Goal: Transaction & Acquisition: Purchase product/service

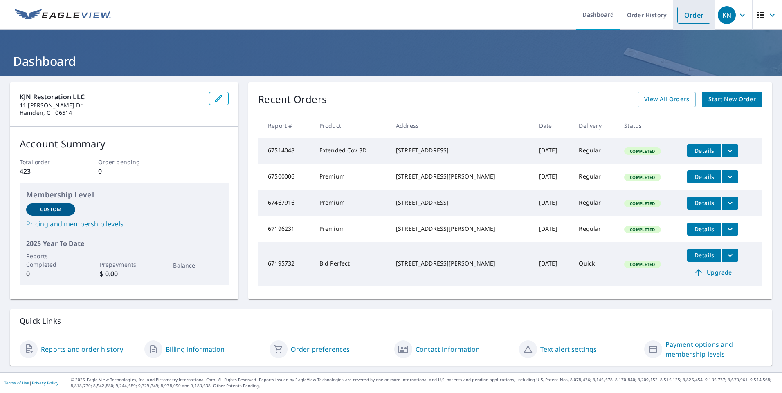
click at [682, 15] on link "Order" at bounding box center [693, 15] width 33 height 17
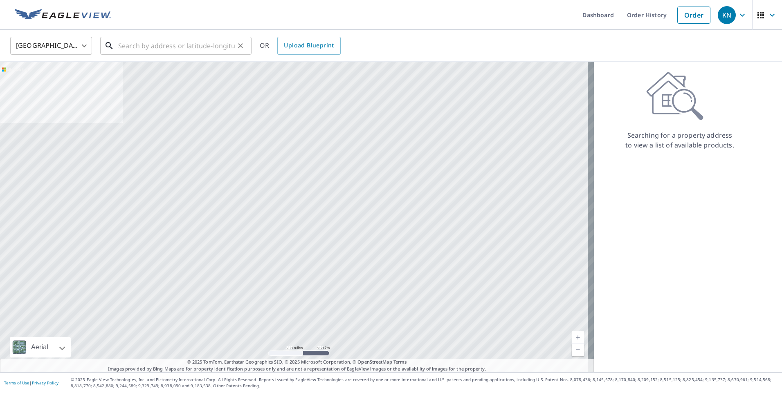
click at [133, 45] on input "text" at bounding box center [176, 45] width 117 height 23
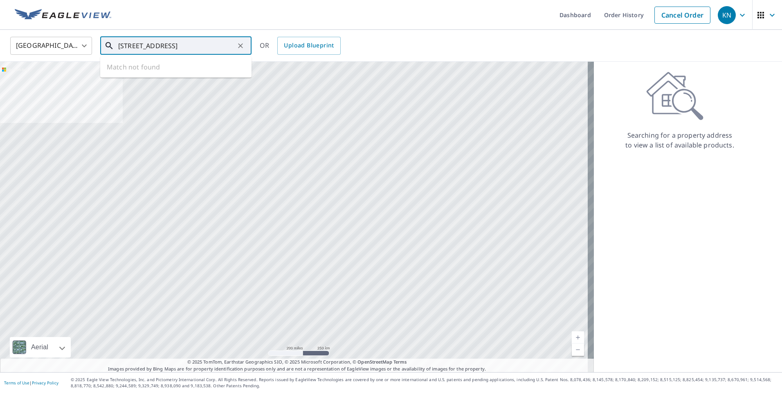
click at [215, 46] on input "[STREET_ADDRESS]" at bounding box center [176, 45] width 117 height 23
type input "[STREET_ADDRESS]"
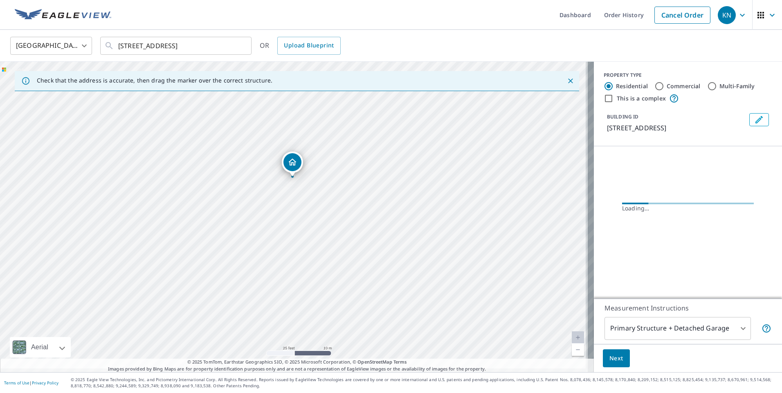
drag, startPoint x: 316, startPoint y: 294, endPoint x: 314, endPoint y: 255, distance: 38.9
click at [314, 255] on div "[STREET_ADDRESS]" at bounding box center [297, 217] width 594 height 311
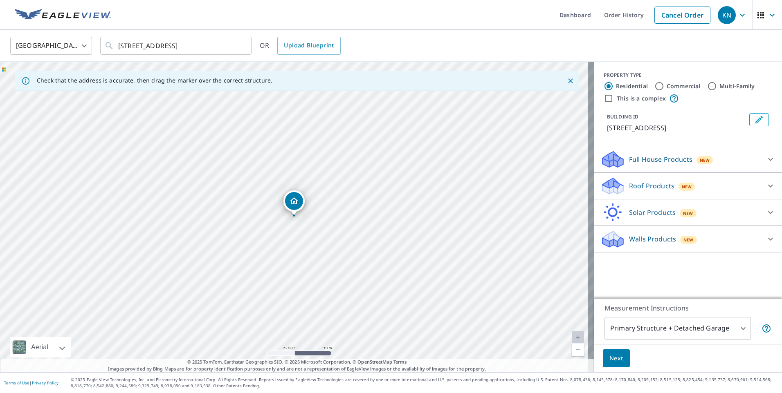
click at [616, 186] on icon at bounding box center [612, 189] width 21 height 10
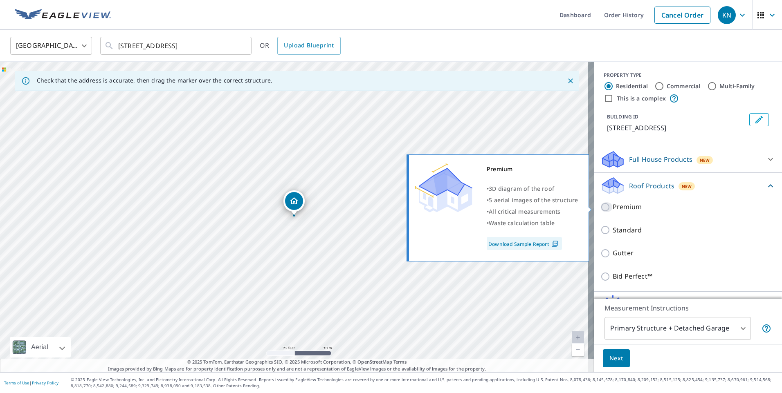
click at [600, 204] on input "Premium" at bounding box center [606, 207] width 12 height 10
checkbox input "true"
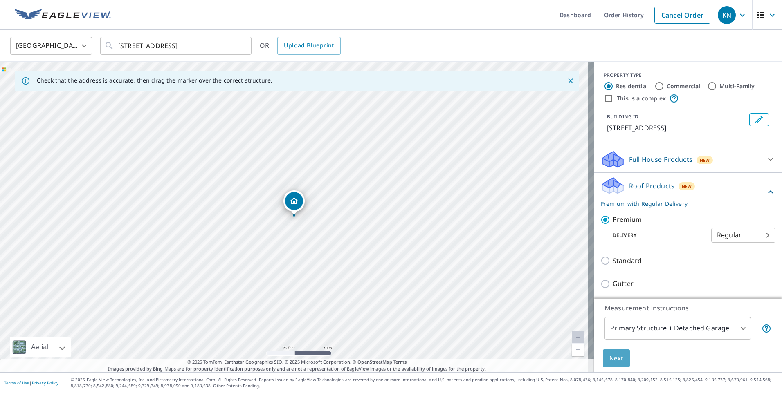
click at [609, 356] on span "Next" at bounding box center [616, 359] width 14 height 10
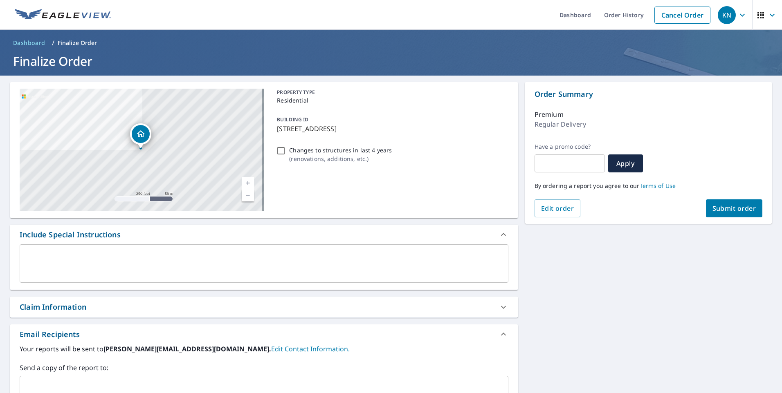
click at [725, 206] on span "Submit order" at bounding box center [734, 208] width 44 height 9
checkbox input "true"
